Goal: Information Seeking & Learning: Learn about a topic

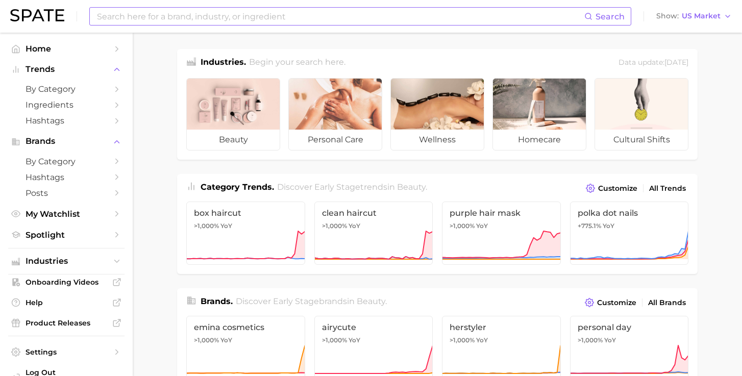
click at [215, 19] on input at bounding box center [340, 16] width 489 height 17
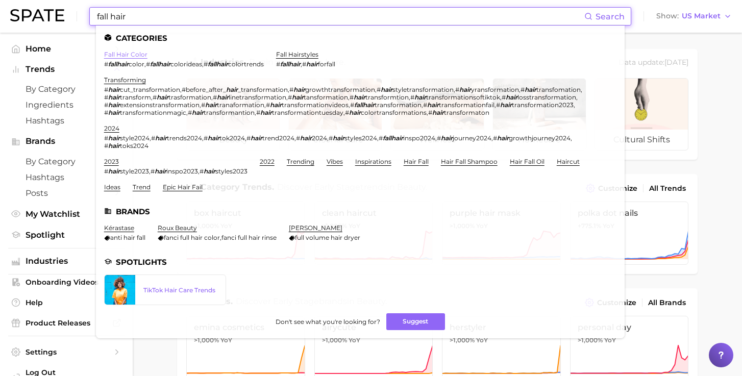
type input "fall hair"
click at [133, 53] on link "fall hair color" at bounding box center [125, 55] width 43 height 8
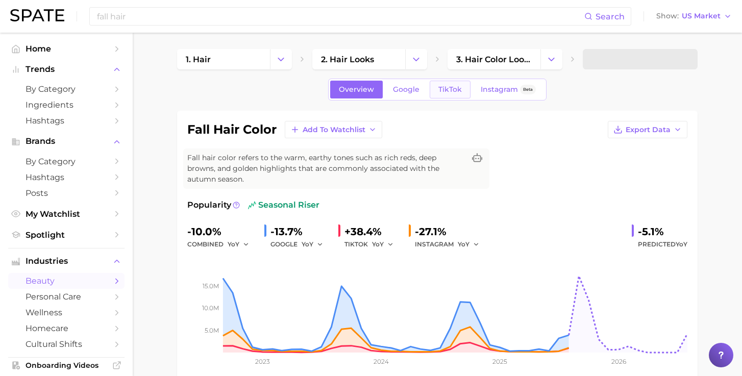
click at [457, 91] on span "TikTok" at bounding box center [449, 89] width 23 height 9
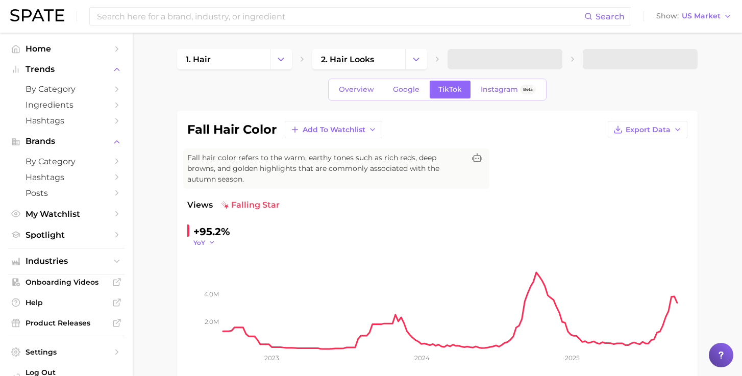
click at [212, 239] on icon "button" at bounding box center [211, 242] width 7 height 7
click at [217, 303] on button "WoW" at bounding box center [249, 312] width 112 height 18
click at [217, 239] on icon "button" at bounding box center [217, 242] width 7 height 7
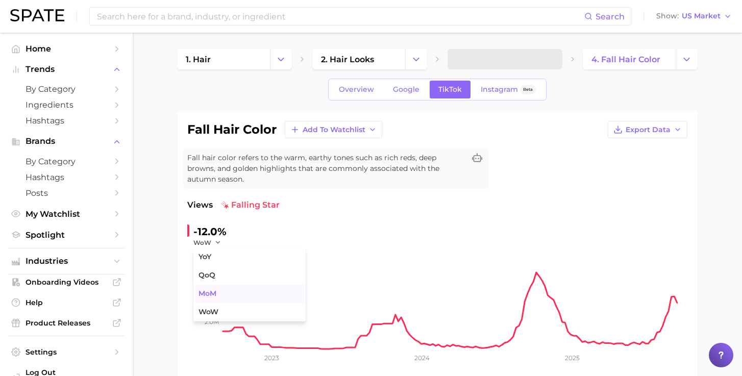
click at [220, 285] on button "MoM" at bounding box center [249, 294] width 112 height 18
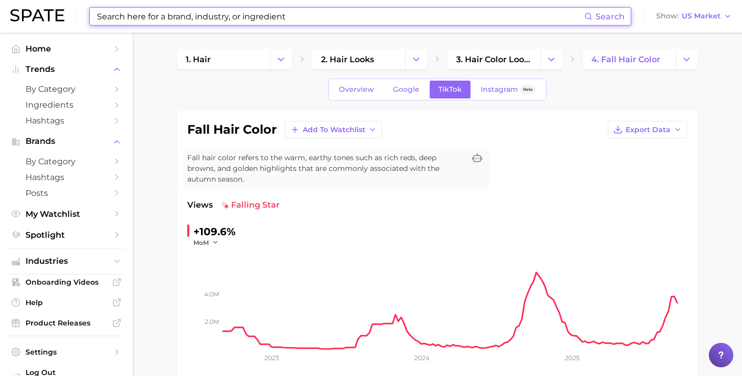
click at [267, 19] on input at bounding box center [340, 16] width 489 height 17
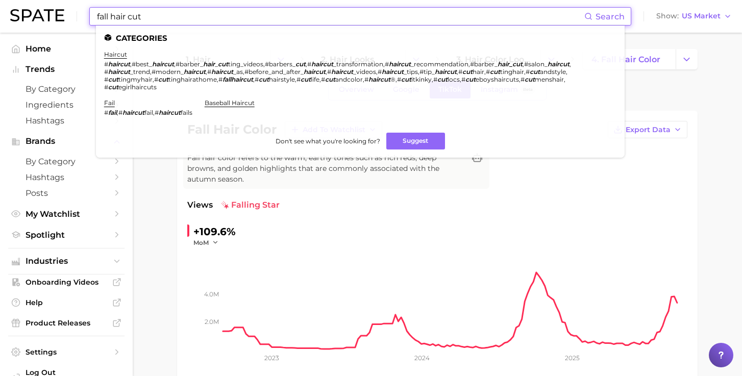
click at [133, 17] on input "fall hair cut" at bounding box center [340, 16] width 489 height 17
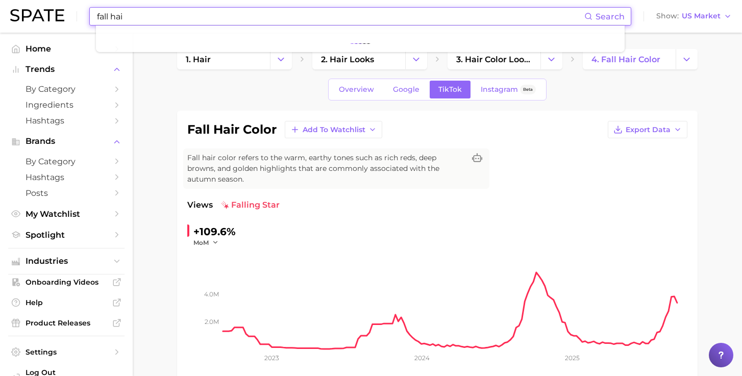
type input "fall hair"
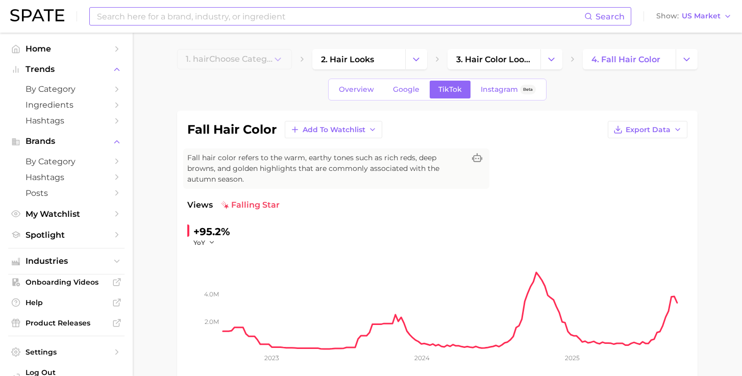
click at [268, 14] on input at bounding box center [340, 16] width 489 height 17
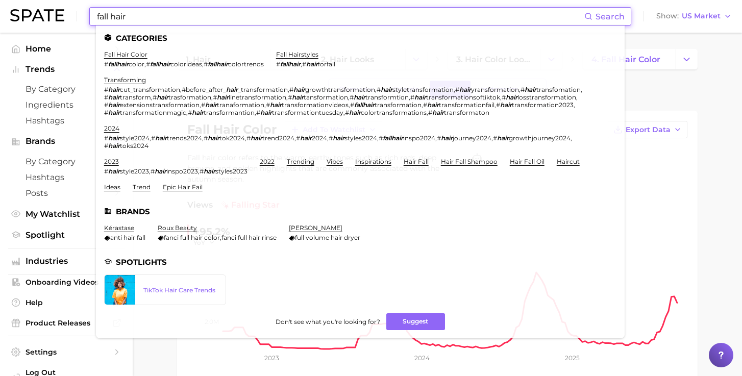
click at [134, 20] on input "fall hair" at bounding box center [340, 16] width 489 height 17
click at [136, 16] on input "fall hair" at bounding box center [340, 16] width 489 height 17
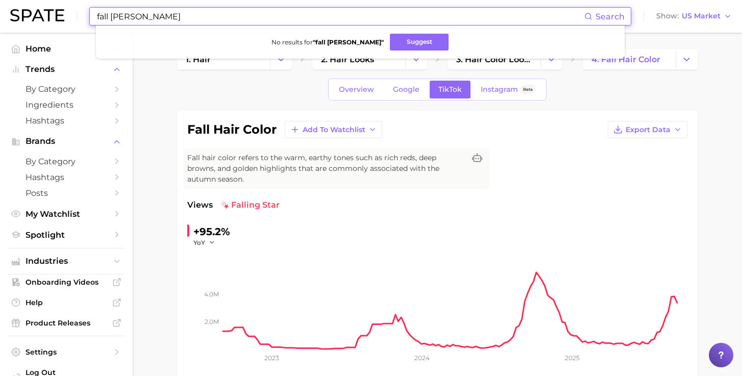
click at [136, 16] on input "fall [PERSON_NAME]" at bounding box center [340, 16] width 489 height 17
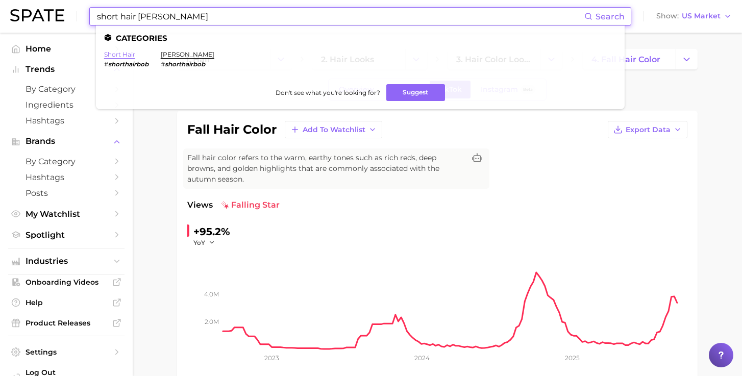
type input "short hair [PERSON_NAME]"
click at [116, 53] on link "short hair" at bounding box center [119, 55] width 31 height 8
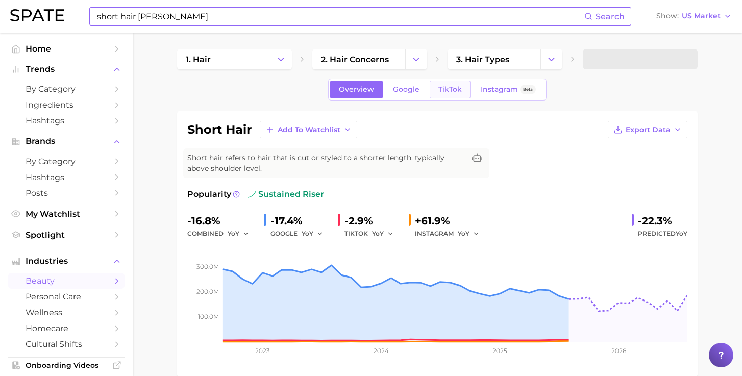
click at [448, 87] on span "TikTok" at bounding box center [449, 89] width 23 height 9
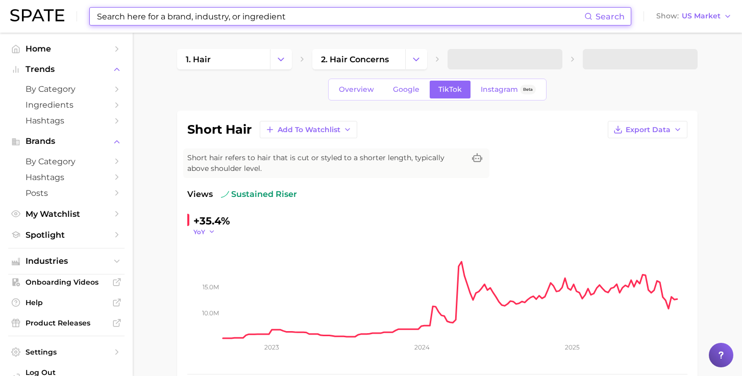
click at [211, 229] on icon "button" at bounding box center [211, 231] width 7 height 7
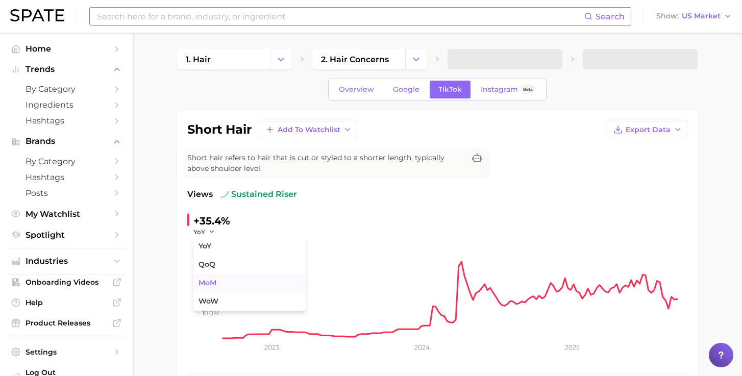
click at [223, 288] on button "MoM" at bounding box center [249, 283] width 112 height 18
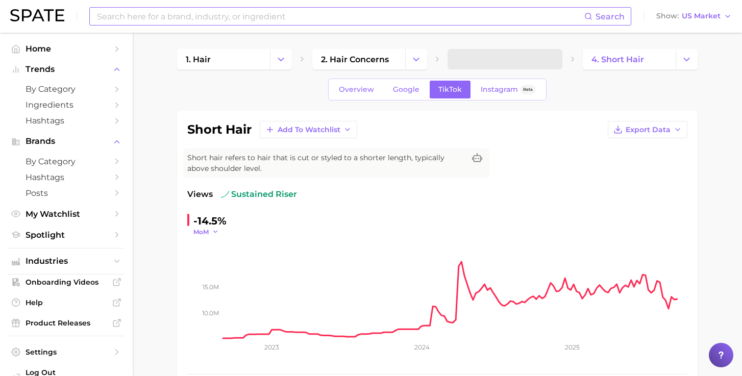
click at [214, 228] on icon "button" at bounding box center [215, 231] width 7 height 7
click at [234, 299] on button "WoW" at bounding box center [249, 301] width 112 height 18
click at [214, 230] on icon "button" at bounding box center [217, 231] width 7 height 7
click at [259, 22] on input at bounding box center [340, 16] width 489 height 17
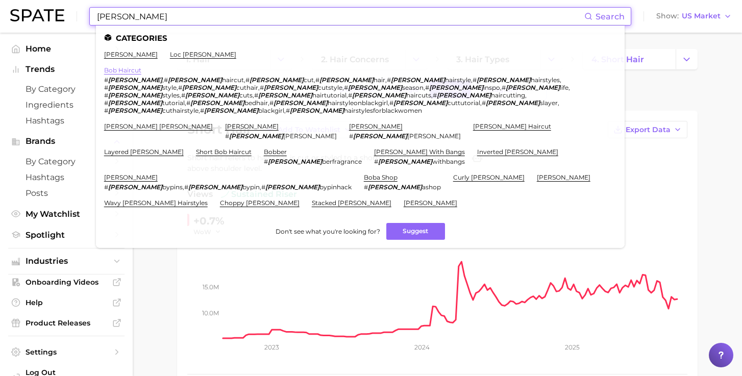
type input "[PERSON_NAME]"
click at [119, 68] on link "bob haircut" at bounding box center [122, 70] width 37 height 8
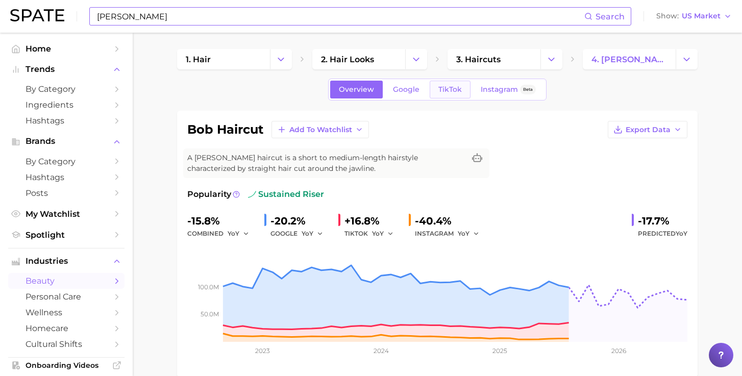
click at [438, 94] on link "TikTok" at bounding box center [450, 90] width 41 height 18
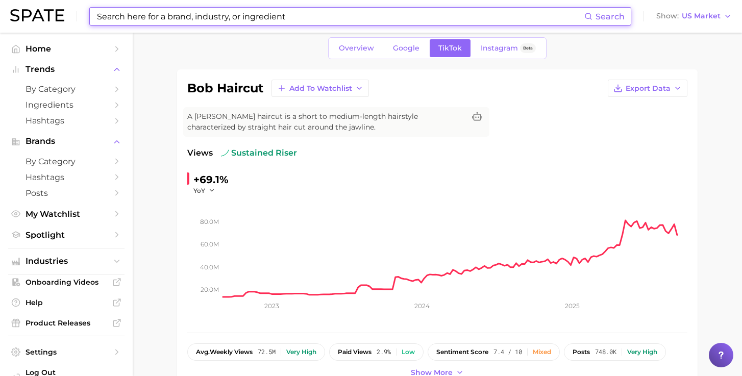
scroll to position [48, 0]
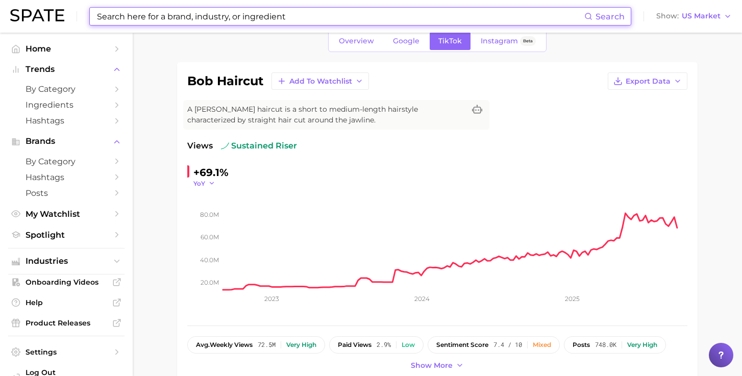
click at [210, 181] on icon "button" at bounding box center [211, 183] width 7 height 7
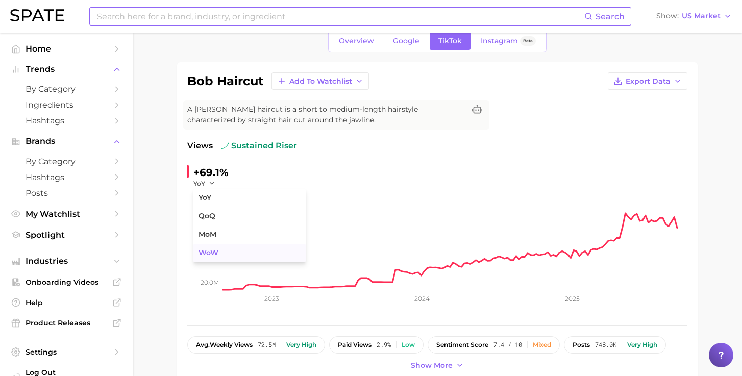
click at [215, 252] on span "WoW" at bounding box center [209, 253] width 20 height 9
click at [215, 181] on icon "button" at bounding box center [217, 183] width 7 height 7
click at [213, 238] on span "MoM" at bounding box center [208, 234] width 18 height 9
click at [365, 40] on span "Overview" at bounding box center [356, 41] width 35 height 9
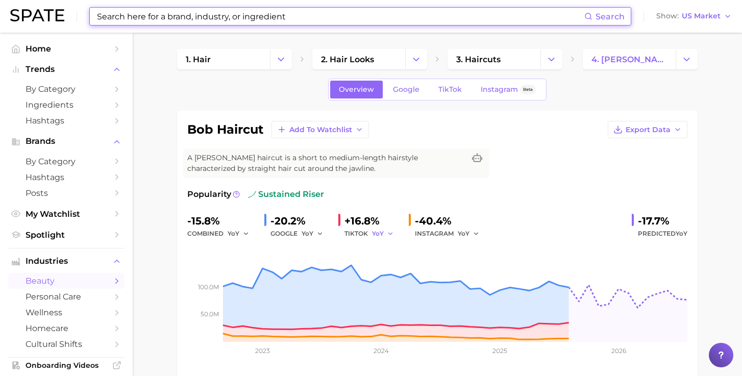
click at [380, 234] on button "YoY" at bounding box center [383, 234] width 22 height 12
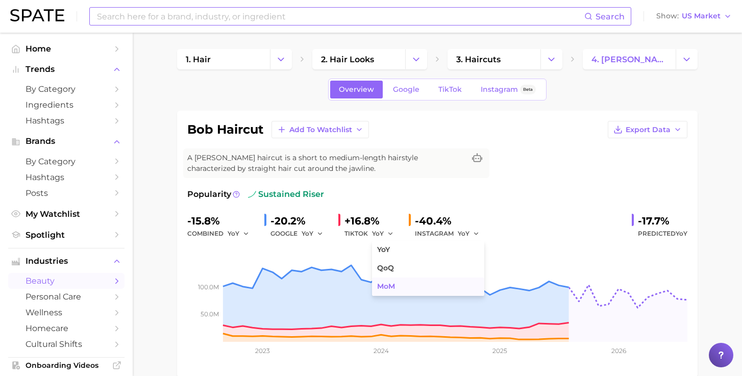
click at [393, 282] on button "MoM" at bounding box center [428, 287] width 112 height 18
click at [244, 233] on polyline "button" at bounding box center [246, 234] width 4 height 2
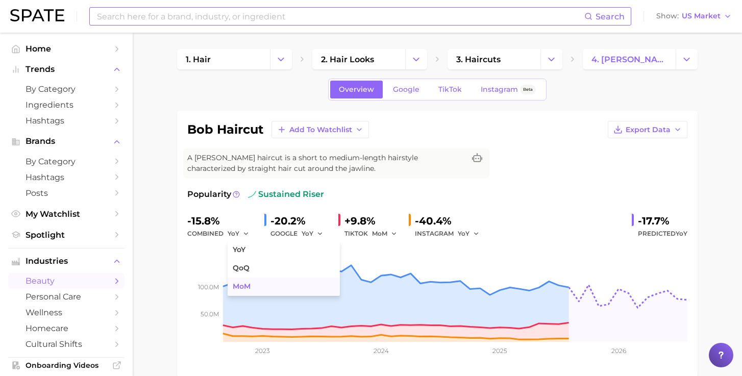
click at [252, 284] on button "MoM" at bounding box center [284, 287] width 112 height 18
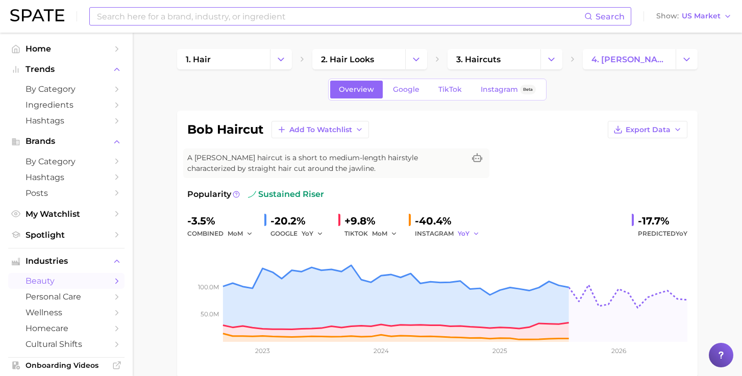
click at [463, 232] on button "YoY" at bounding box center [469, 234] width 22 height 12
click at [473, 285] on span "MoM" at bounding box center [472, 286] width 18 height 9
click at [224, 18] on input at bounding box center [340, 16] width 489 height 17
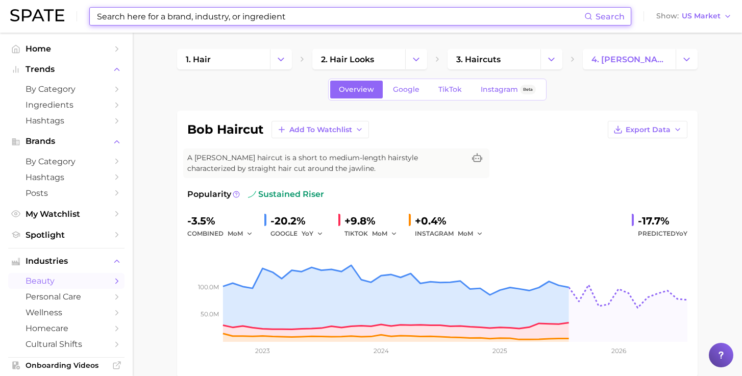
click at [285, 15] on input at bounding box center [340, 16] width 489 height 17
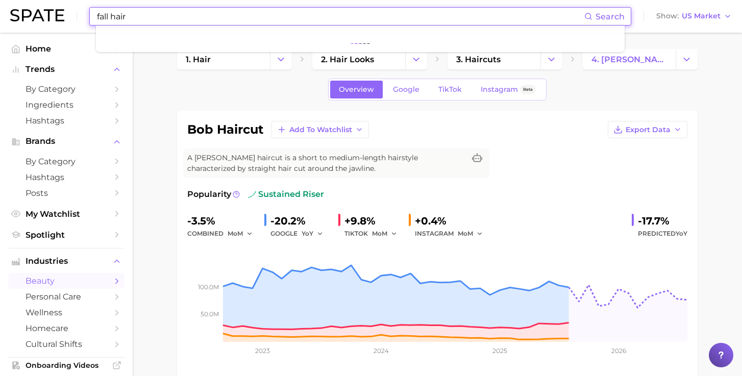
type input "fall hair"
